Goal: Task Accomplishment & Management: Use online tool/utility

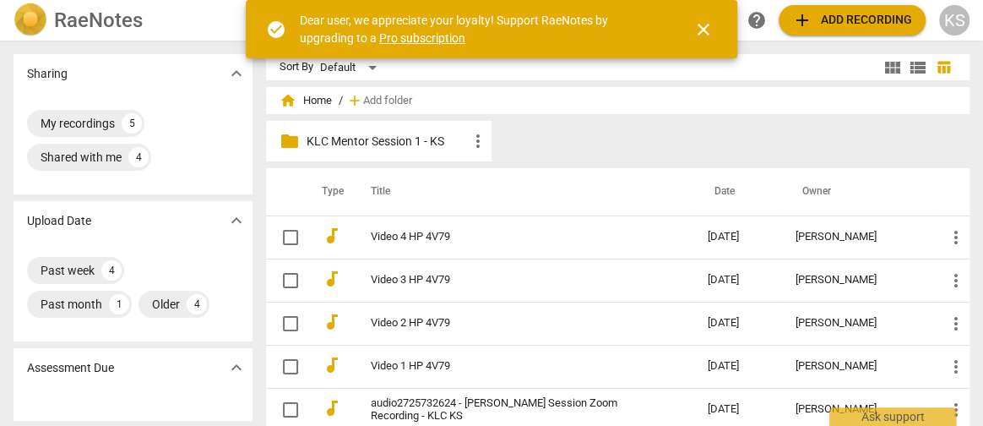
click at [844, 17] on span "add Add recording" at bounding box center [852, 20] width 120 height 20
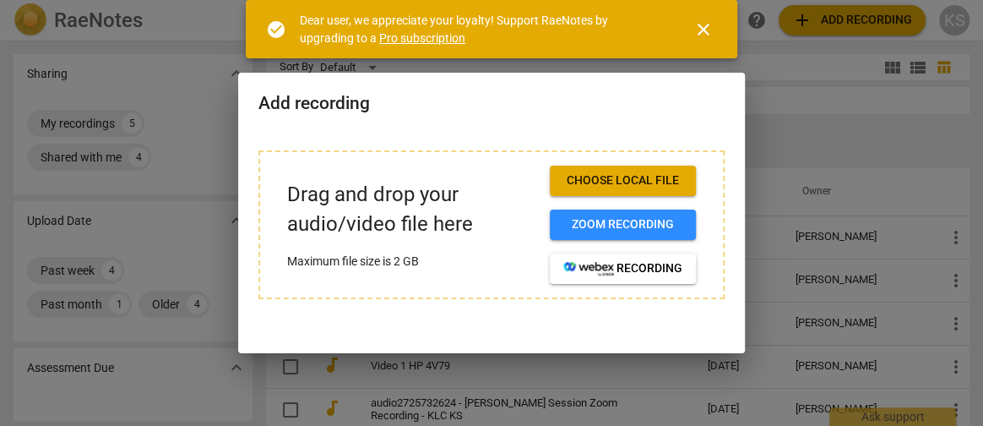
click at [619, 181] on span "Choose local file" at bounding box center [622, 180] width 119 height 17
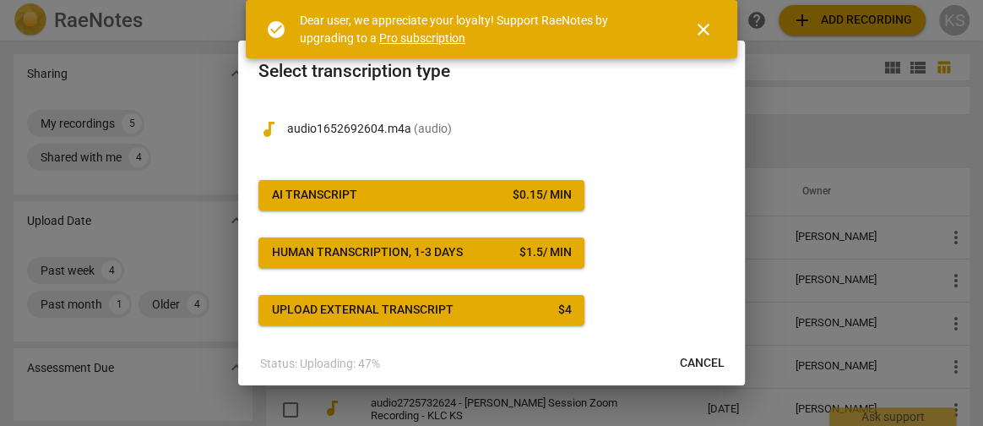
click at [417, 201] on span "AI Transcript $ 0.15 / min" at bounding box center [421, 195] width 299 height 17
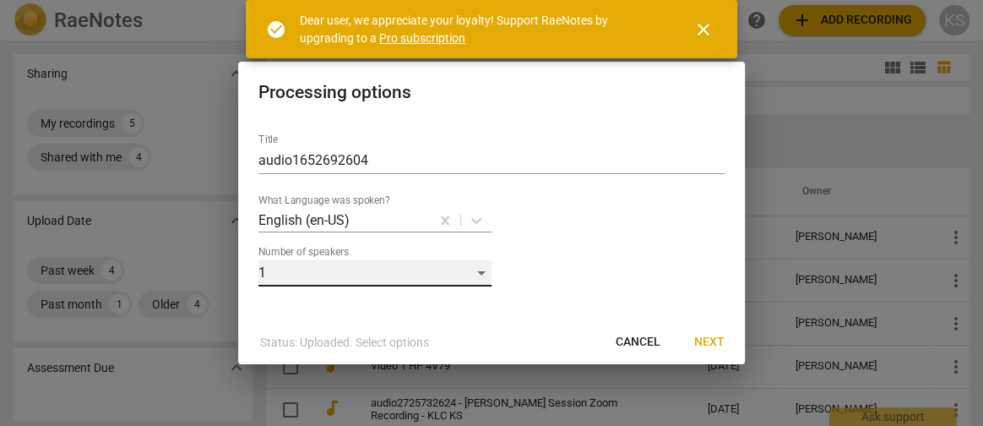
click at [475, 274] on div "1" at bounding box center [374, 272] width 233 height 27
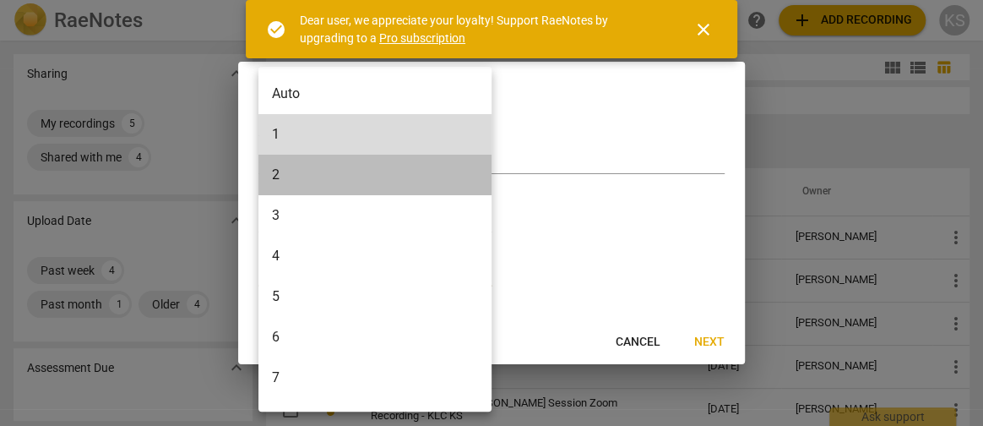
click at [303, 171] on li "2" at bounding box center [377, 175] width 239 height 41
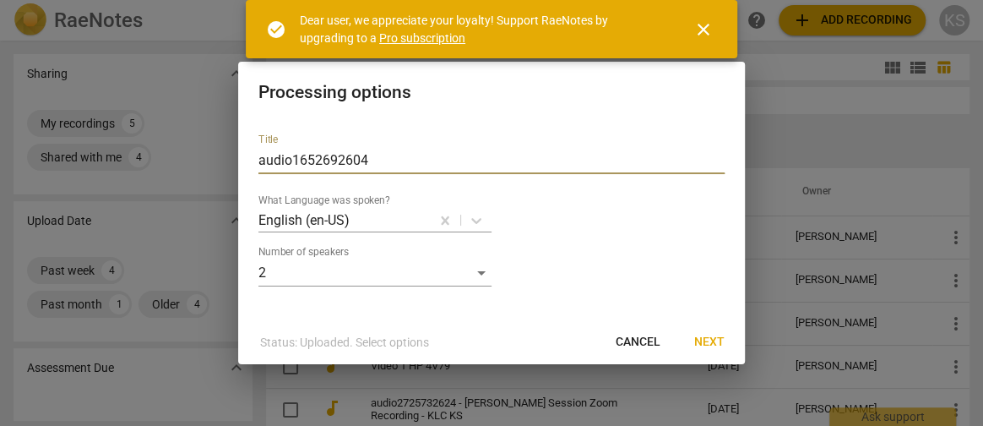
drag, startPoint x: 376, startPoint y: 153, endPoint x: 184, endPoint y: 149, distance: 191.7
click at [184, 149] on div "Processing options Title audio1652692604 What Language was spoken? English (en-…" at bounding box center [491, 213] width 983 height 426
click at [184, 149] on div at bounding box center [491, 213] width 983 height 426
drag, startPoint x: 360, startPoint y: 161, endPoint x: 245, endPoint y: 160, distance: 114.9
click at [245, 160] on div "Title audio1652692604 What Language was spoken? English (en-US) Number of speak…" at bounding box center [491, 220] width 507 height 200
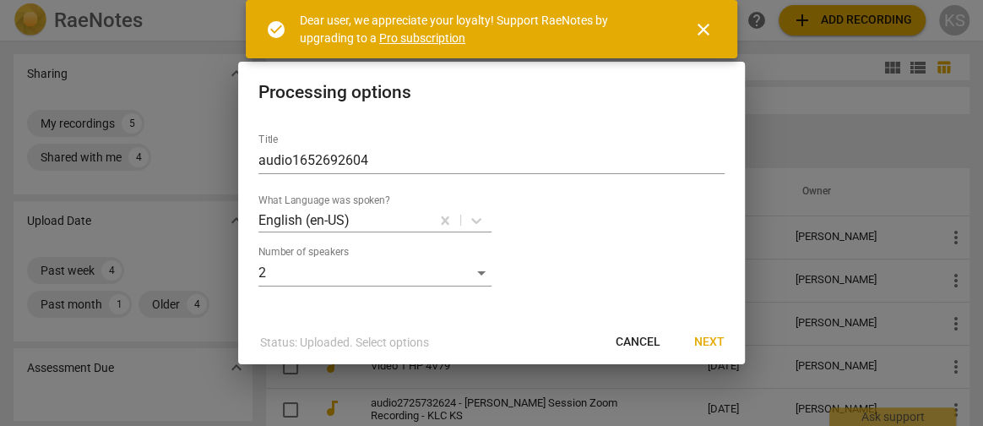
click at [245, 160] on div "Title audio1652692604 What Language was spoken? English (en-US) Number of speak…" at bounding box center [491, 220] width 507 height 200
drag, startPoint x: 245, startPoint y: 160, endPoint x: 377, endPoint y: 164, distance: 131.8
click at [377, 164] on input "audio1652692604" at bounding box center [491, 160] width 466 height 27
drag, startPoint x: 372, startPoint y: 159, endPoint x: 258, endPoint y: 161, distance: 114.0
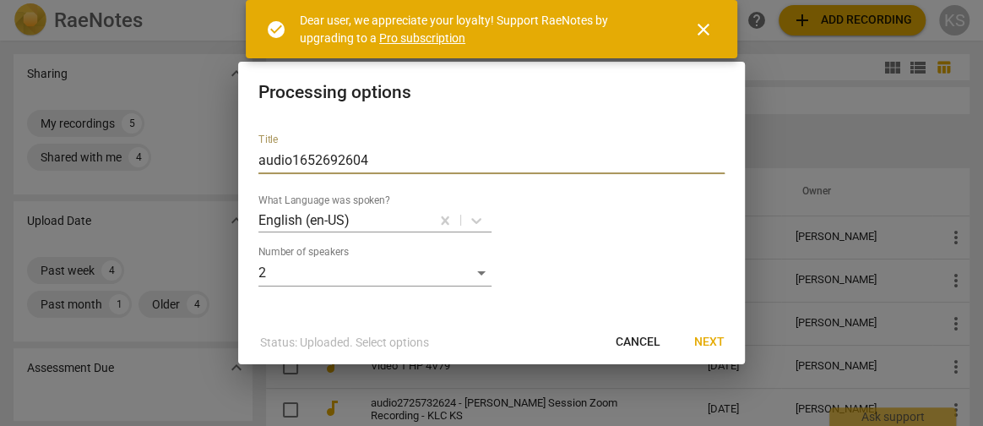
click at [258, 161] on input "audio1652692604" at bounding box center [491, 160] width 466 height 27
type input "Mentor Coaching 2 for [PERSON_NAME]"
click at [729, 353] on button "Next" at bounding box center [709, 342] width 57 height 30
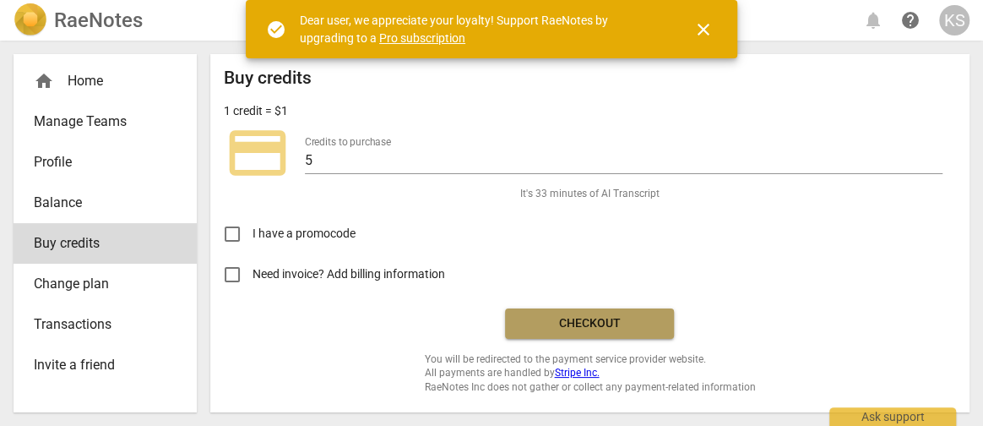
click at [658, 329] on span "Checkout" at bounding box center [589, 323] width 142 height 17
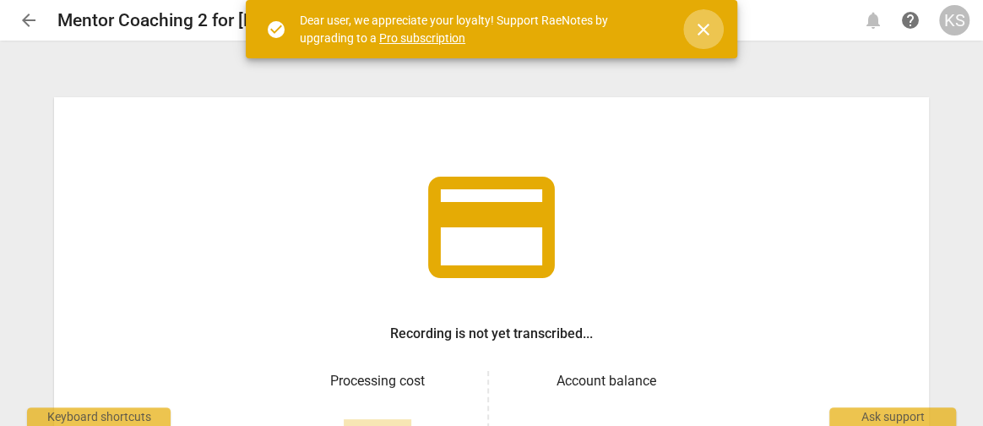
click at [703, 25] on span "close" at bounding box center [703, 29] width 20 height 20
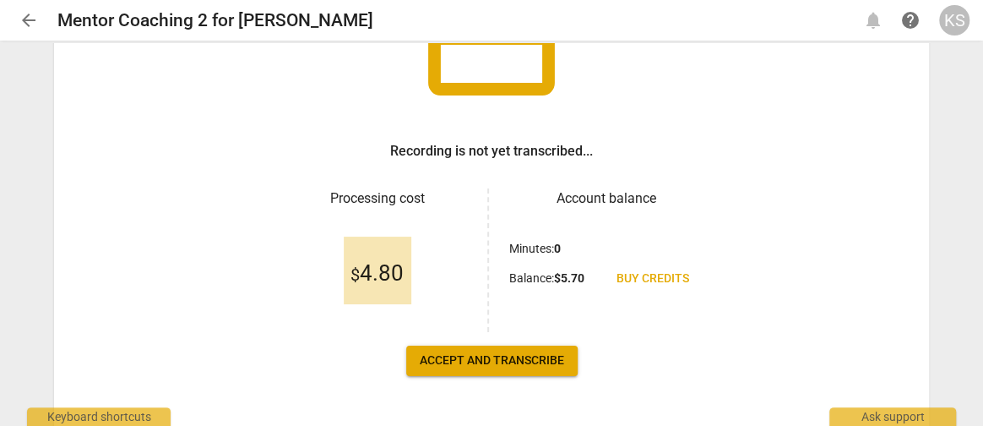
scroll to position [190, 0]
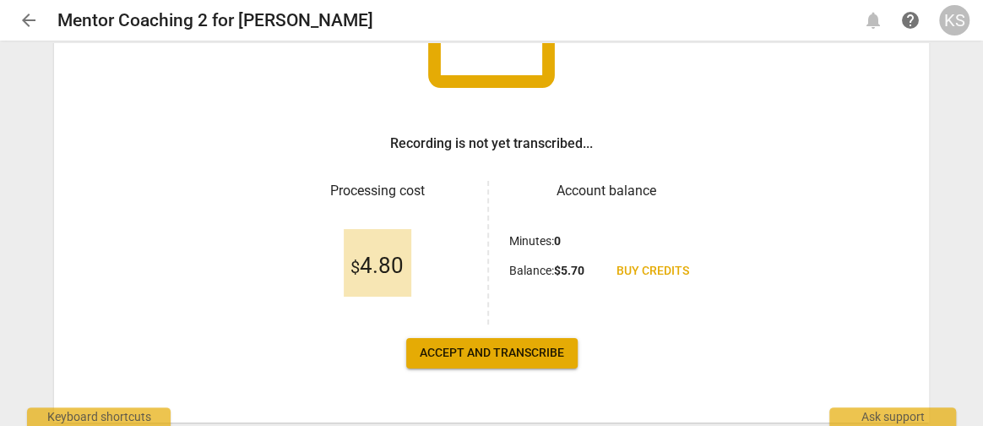
click at [532, 345] on span "Accept and transcribe" at bounding box center [492, 353] width 144 height 17
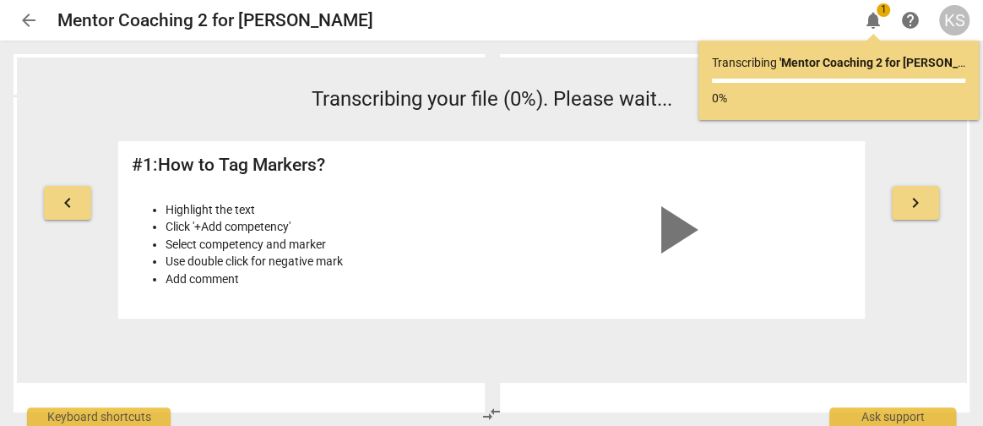
click at [916, 201] on span "keyboard_arrow_right" at bounding box center [915, 203] width 20 height 20
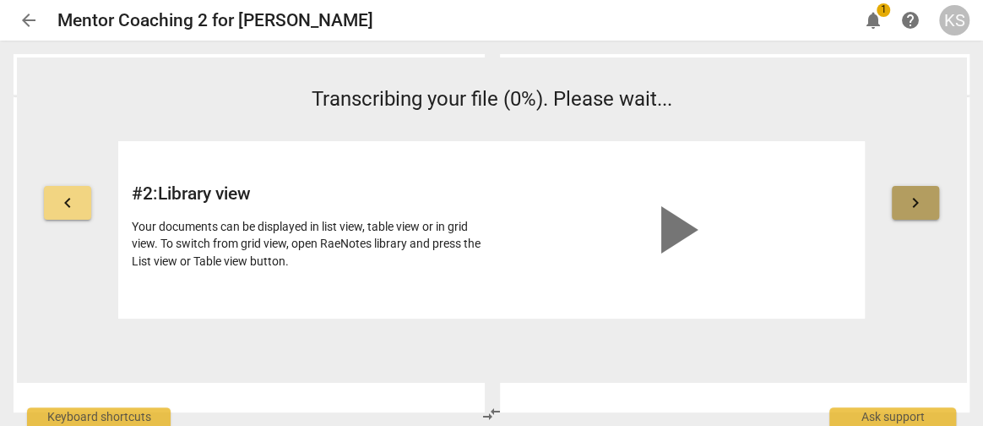
click at [916, 201] on span "keyboard_arrow_right" at bounding box center [915, 203] width 20 height 20
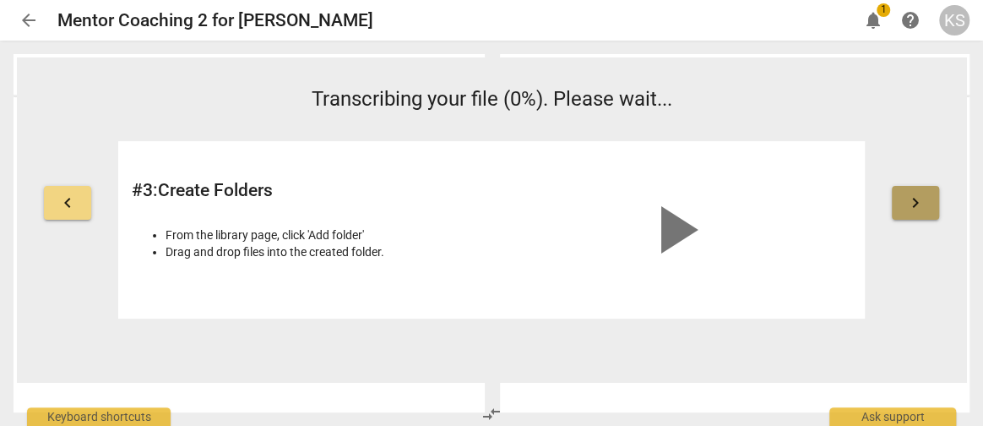
click at [916, 201] on span "keyboard_arrow_right" at bounding box center [915, 203] width 20 height 20
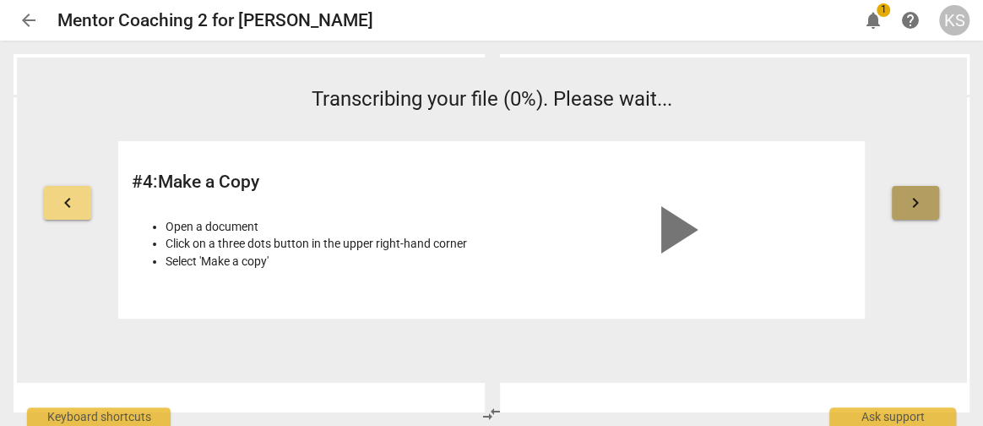
click at [916, 202] on span "keyboard_arrow_right" at bounding box center [915, 203] width 20 height 20
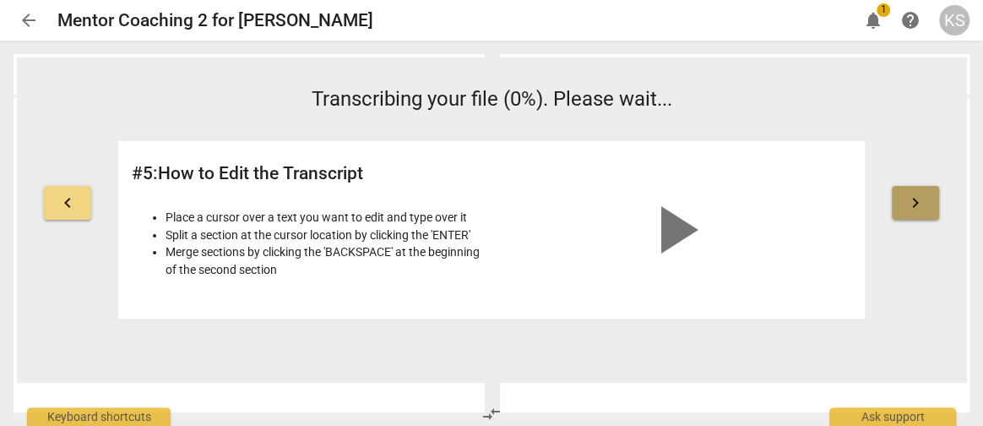
click at [916, 204] on span "keyboard_arrow_right" at bounding box center [915, 203] width 20 height 20
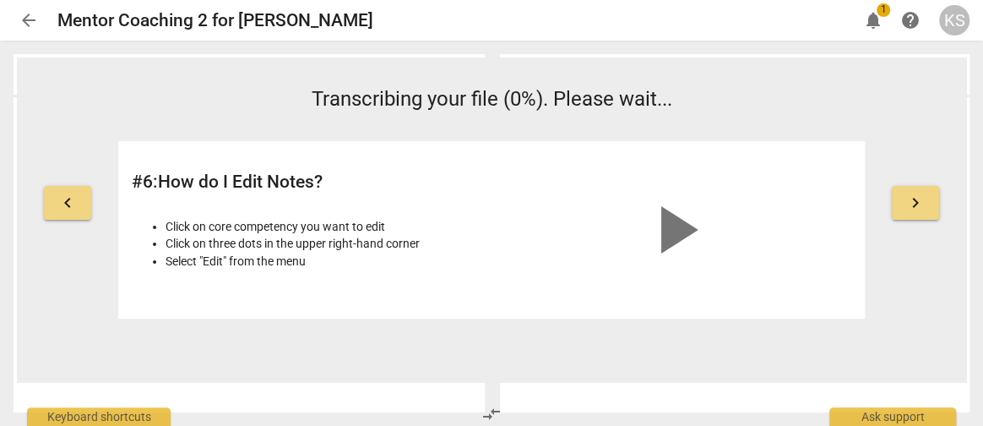
click at [917, 205] on span "keyboard_arrow_right" at bounding box center [915, 203] width 20 height 20
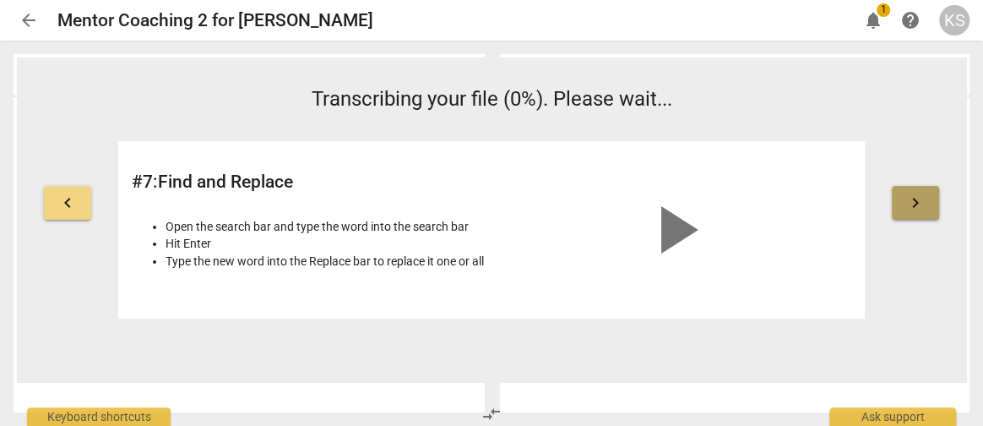
click at [917, 204] on span "keyboard_arrow_right" at bounding box center [915, 203] width 20 height 20
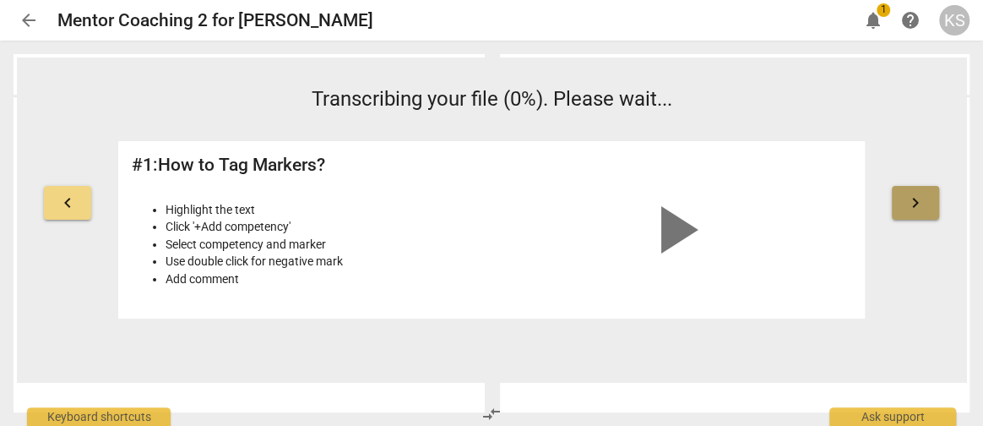
click at [917, 204] on span "keyboard_arrow_right" at bounding box center [915, 203] width 20 height 20
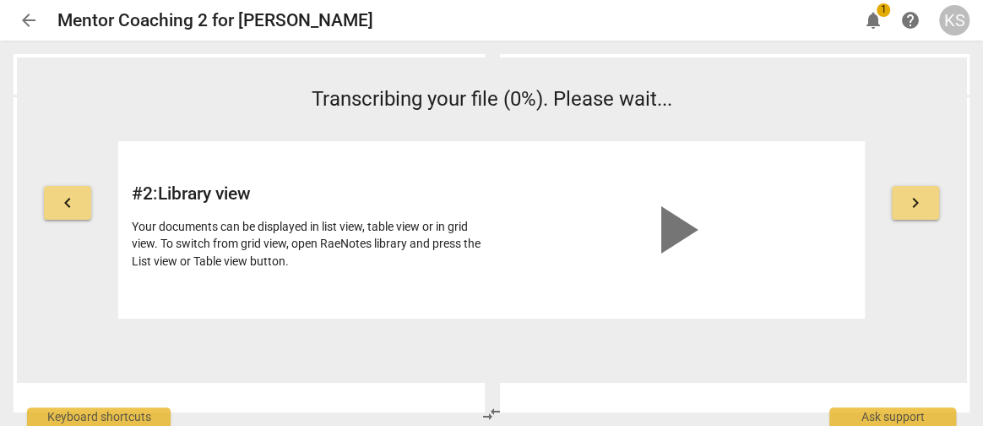
click at [918, 209] on span "keyboard_arrow_right" at bounding box center [915, 203] width 20 height 20
